Goal: Information Seeking & Learning: Learn about a topic

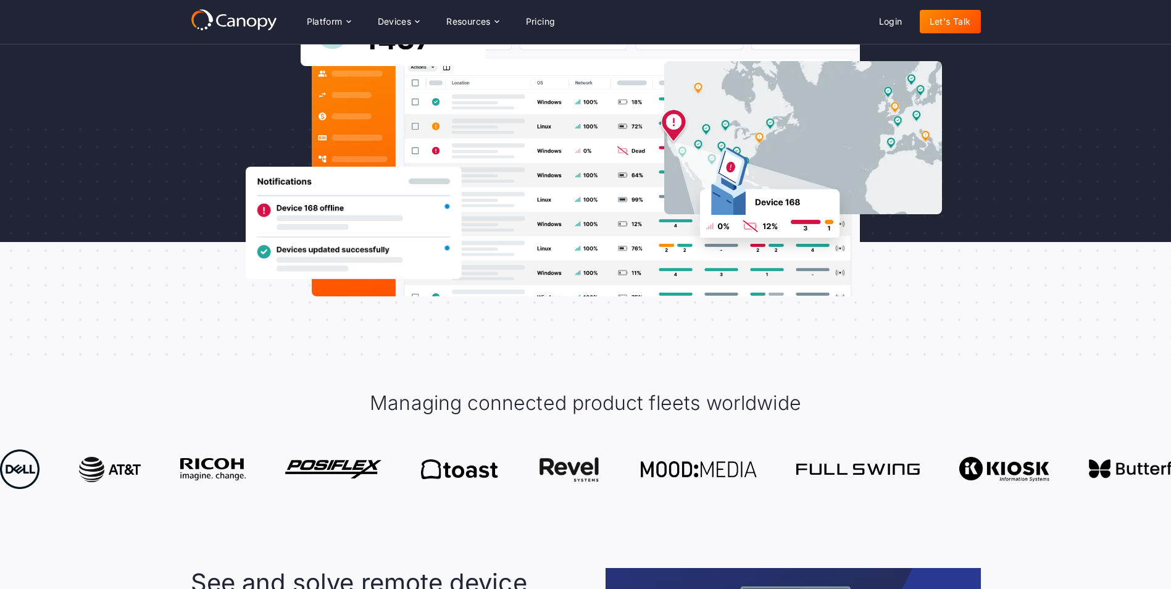
scroll to position [370, 0]
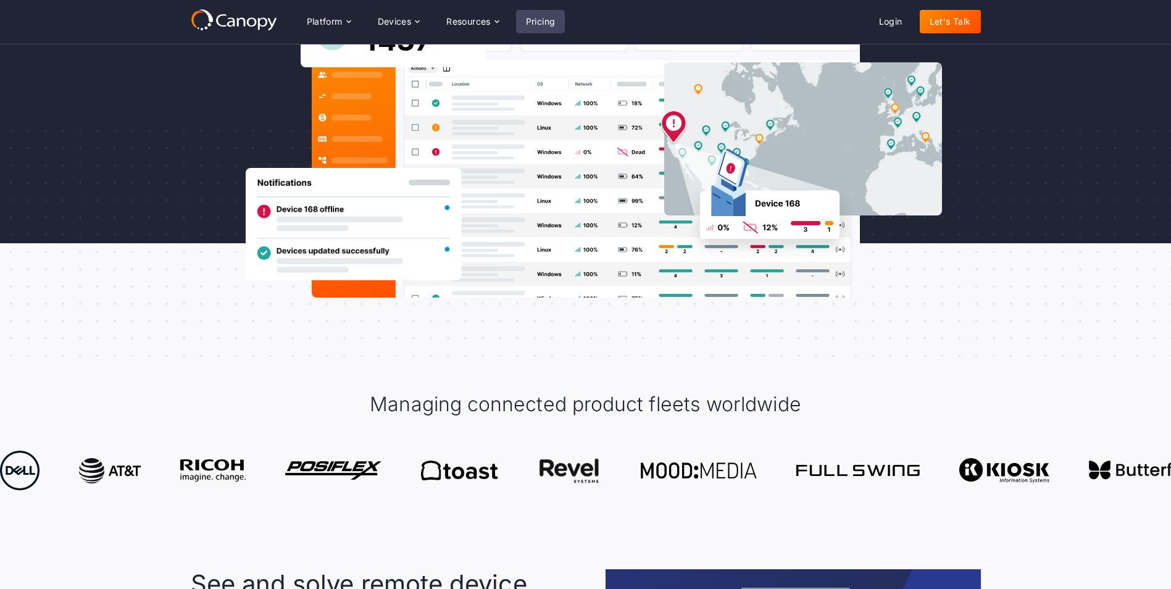
click at [532, 21] on link "Pricing" at bounding box center [540, 21] width 49 height 23
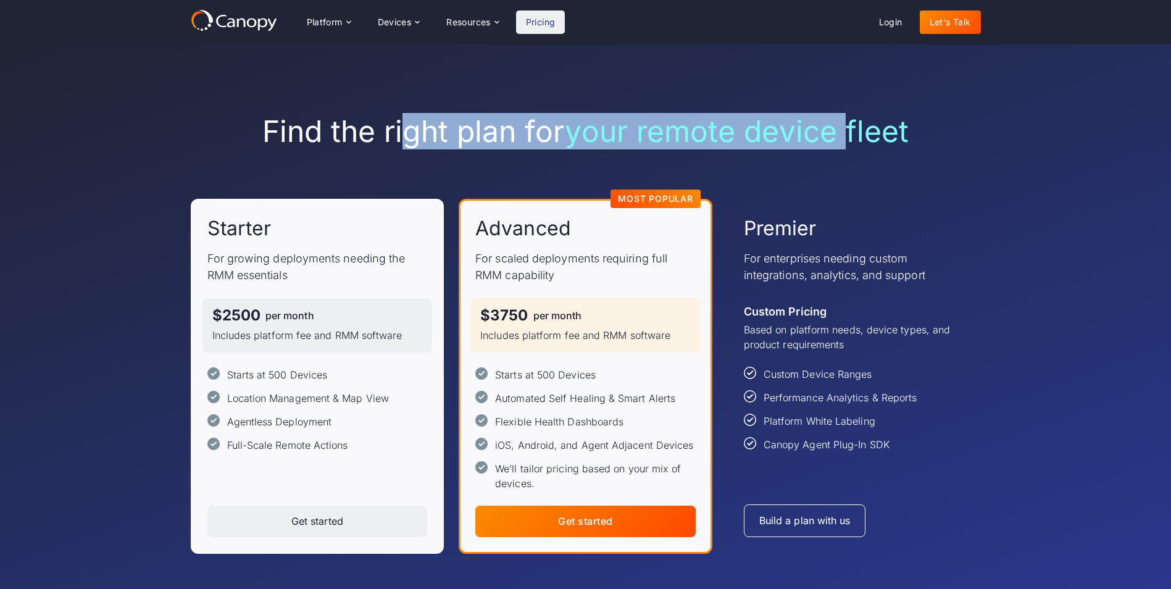
drag, startPoint x: 402, startPoint y: 138, endPoint x: 846, endPoint y: 109, distance: 445.2
click at [846, 109] on div "Find the right plan for your remote device fleet Starter For growing deployment…" at bounding box center [586, 333] width 790 height 578
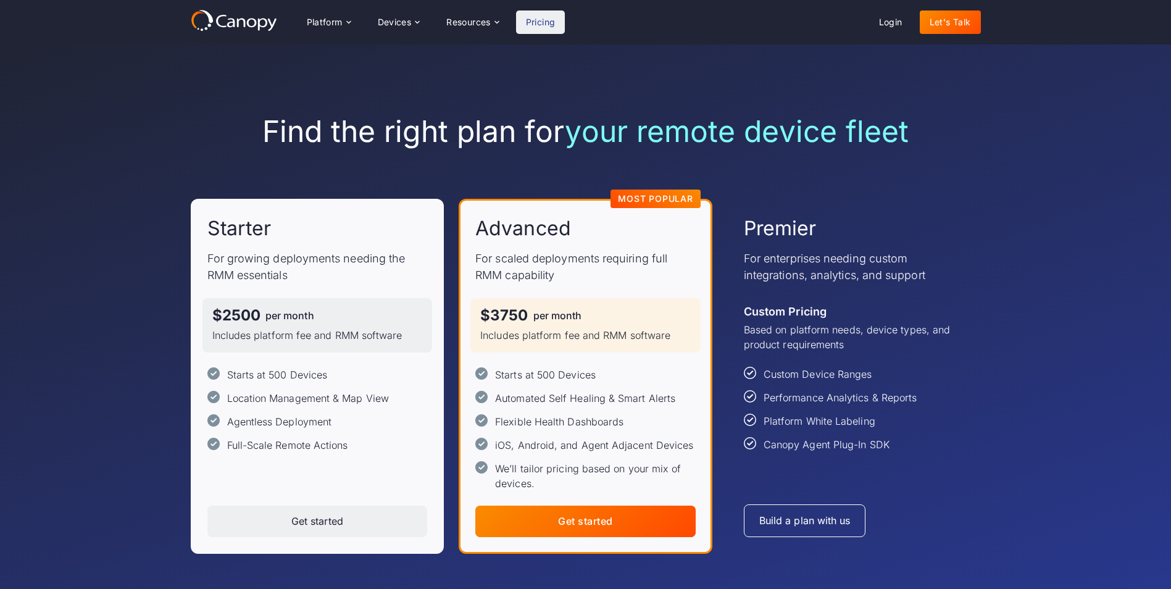
click at [163, 188] on div "Find the right plan for your remote device fleet Starter For growing deployment…" at bounding box center [585, 333] width 1171 height 578
click at [336, 24] on div "Platform" at bounding box center [325, 22] width 36 height 9
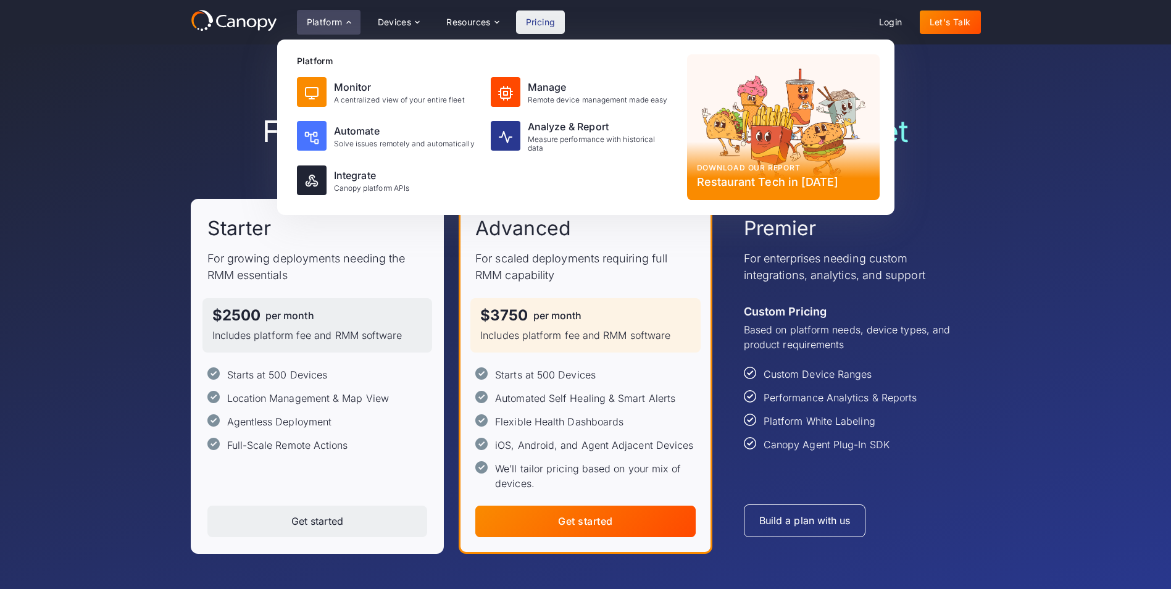
click at [201, 93] on div "Find the right plan for your remote device fleet Starter For growing deployment…" at bounding box center [586, 333] width 790 height 578
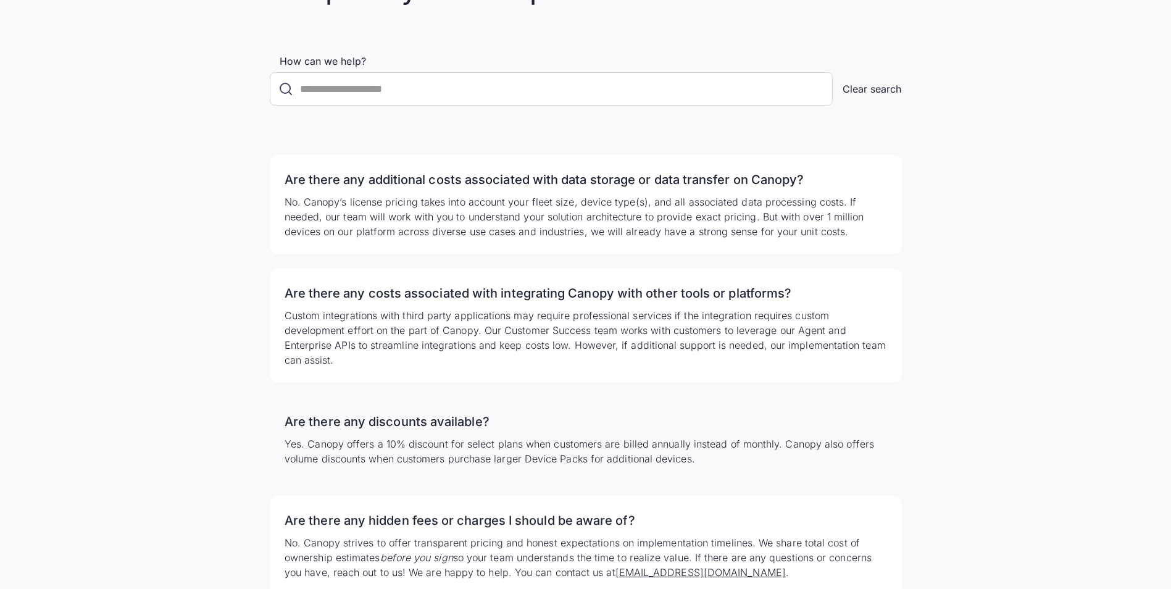
scroll to position [2530, 0]
